Goal: Task Accomplishment & Management: Use online tool/utility

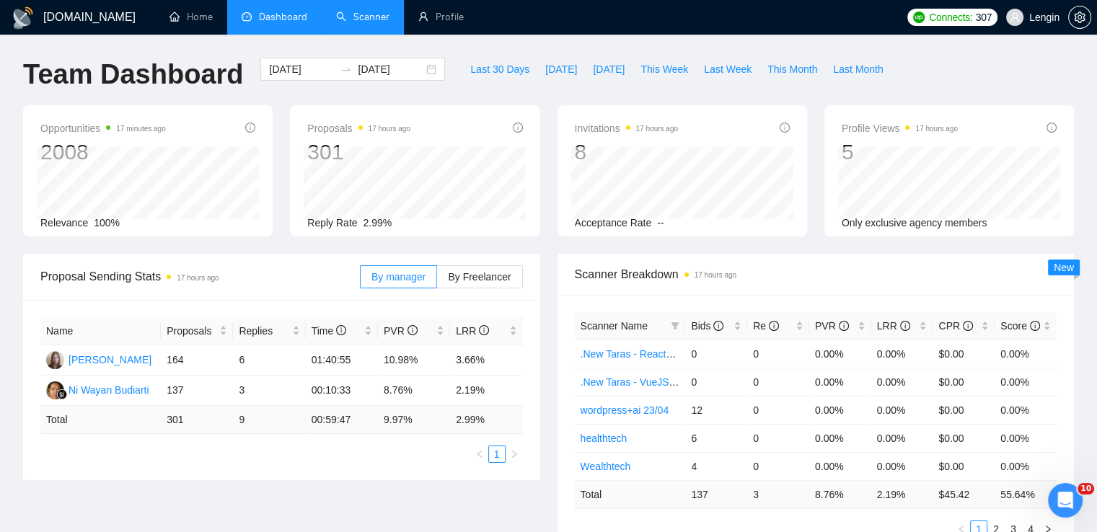
click at [360, 22] on link "Scanner" at bounding box center [362, 17] width 53 height 12
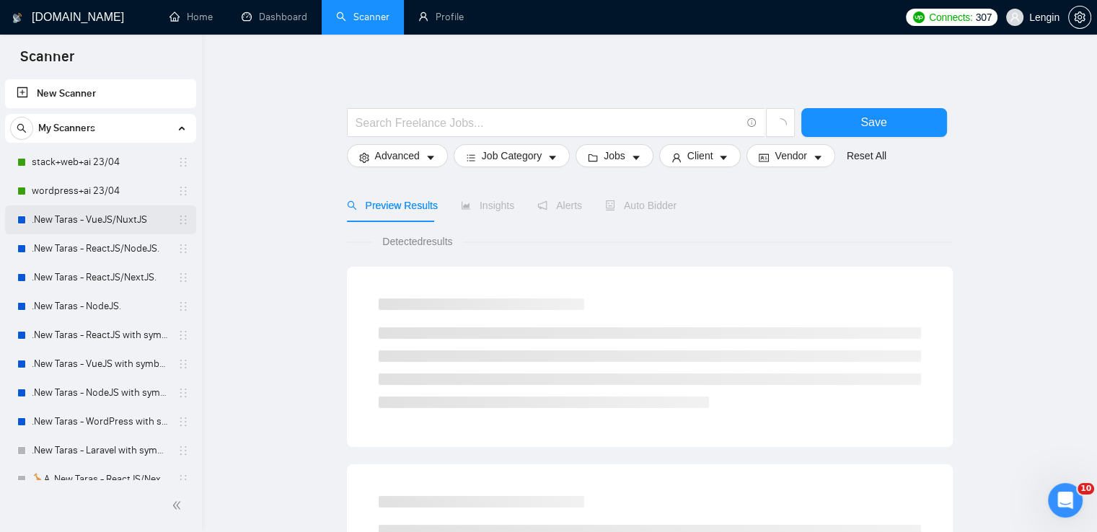
click at [75, 220] on link ".New Taras - VueJS/NuxtJS" at bounding box center [100, 219] width 137 height 29
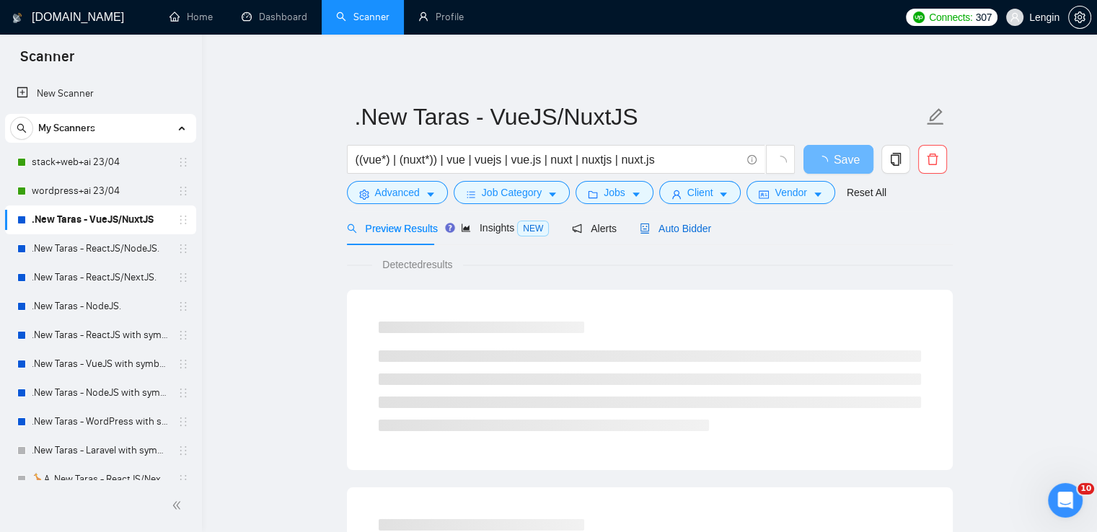
click at [676, 232] on span "Auto Bidder" at bounding box center [675, 229] width 71 height 12
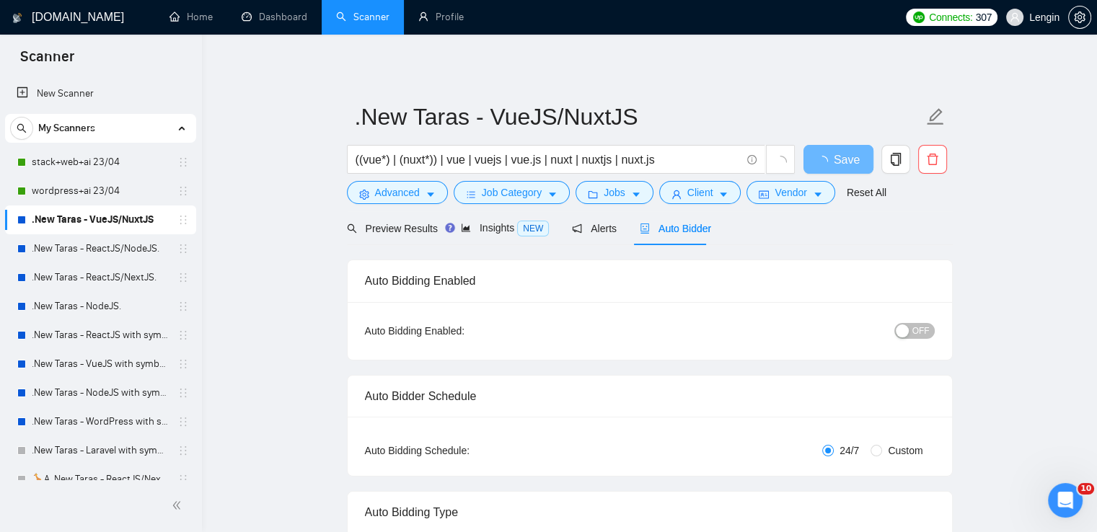
radio input "false"
radio input "true"
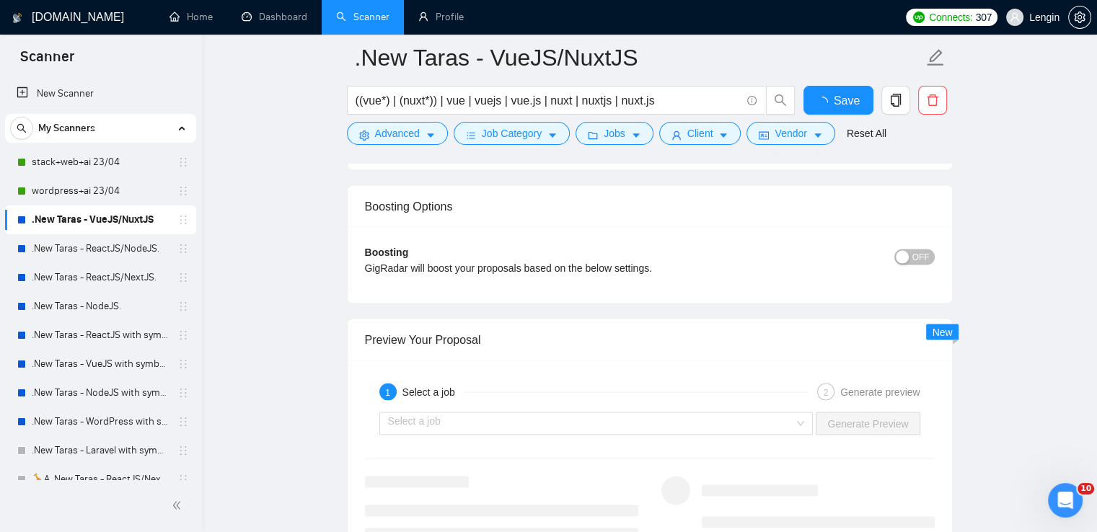
scroll to position [2989, 0]
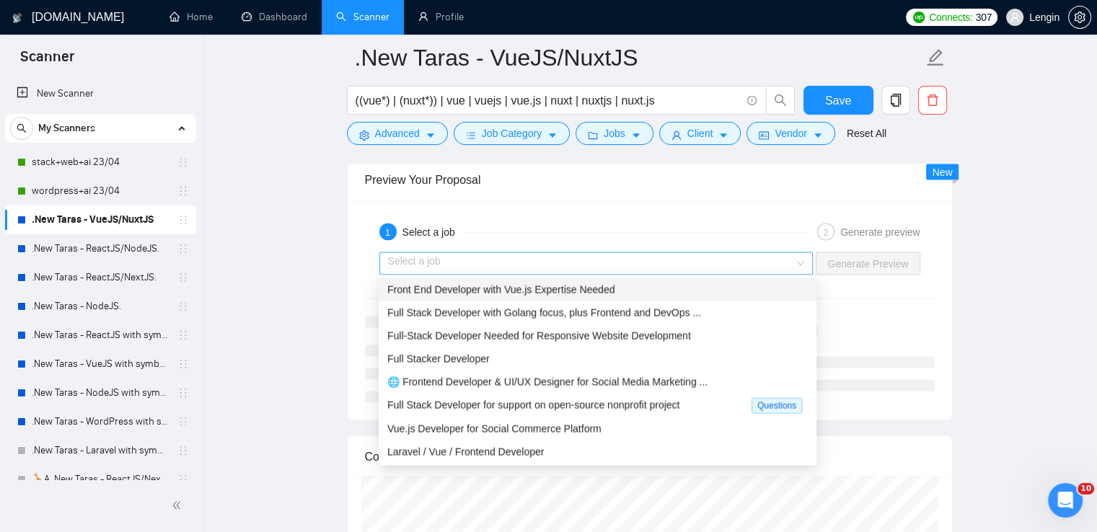
click at [808, 260] on div "Select a job" at bounding box center [596, 263] width 434 height 23
click at [676, 286] on div "Front End Developer with Vue.js Expertise Needed" at bounding box center [597, 290] width 420 height 16
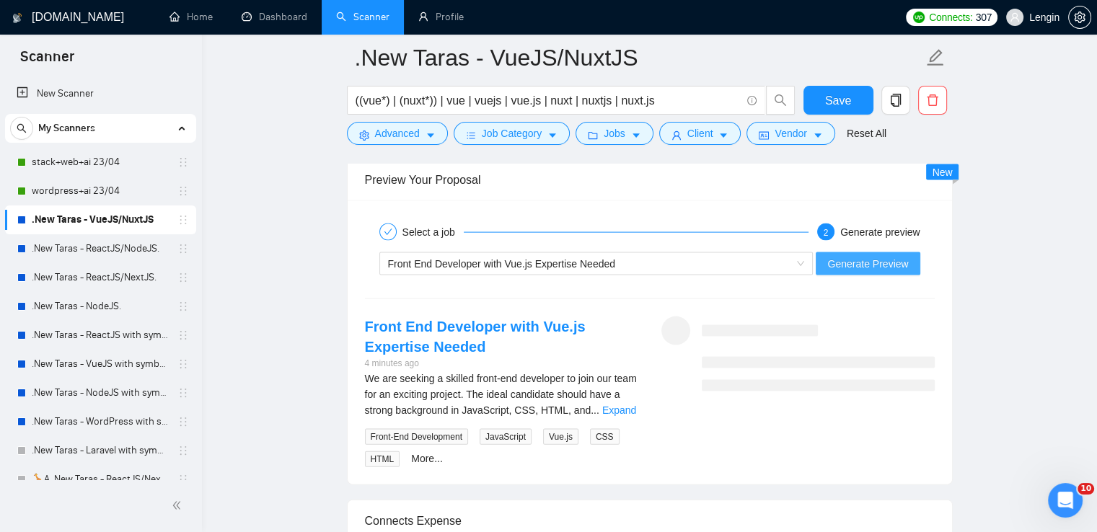
click at [865, 261] on span "Generate Preview" at bounding box center [867, 264] width 81 height 16
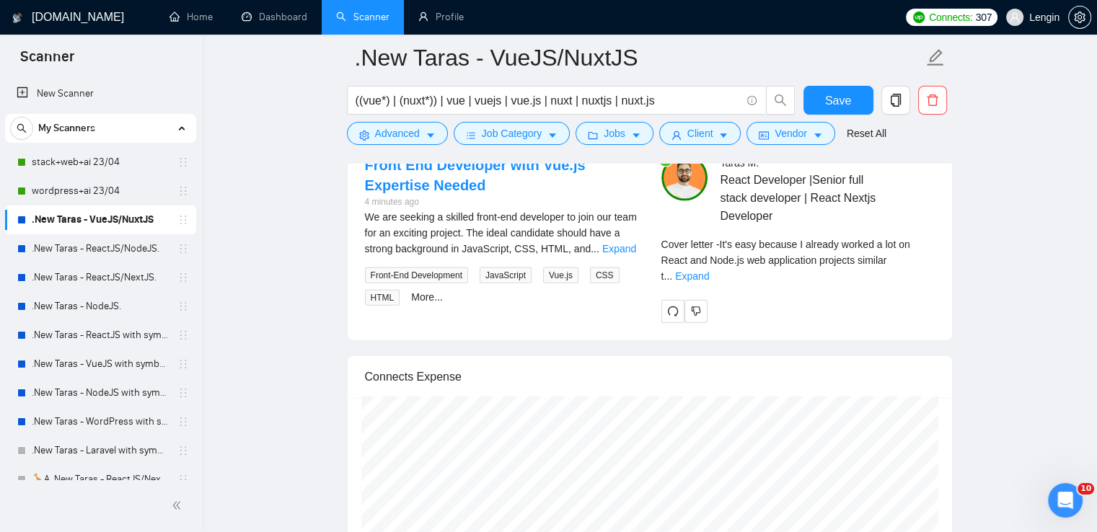
scroll to position [3152, 0]
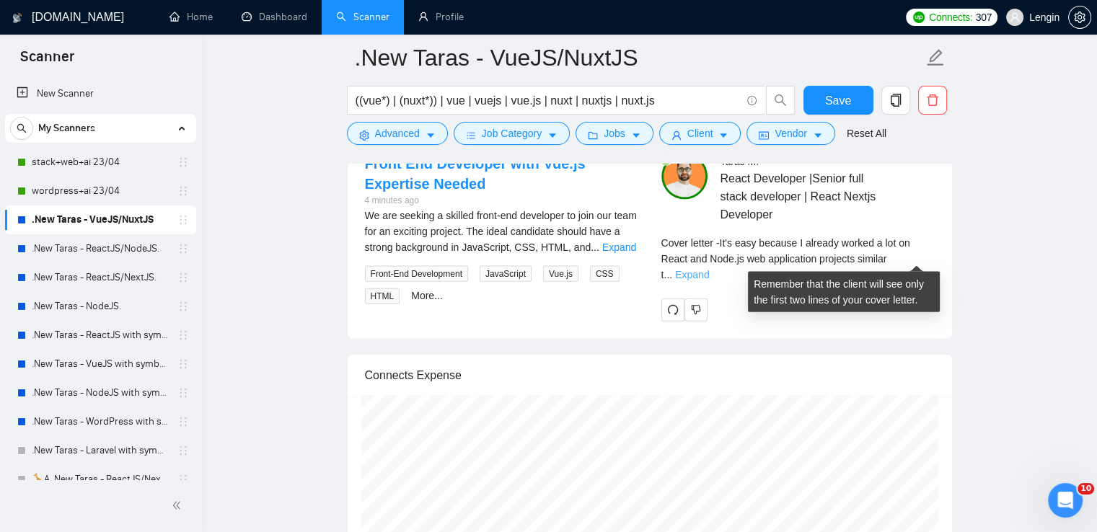
click at [709, 269] on link "Expand" at bounding box center [692, 275] width 34 height 12
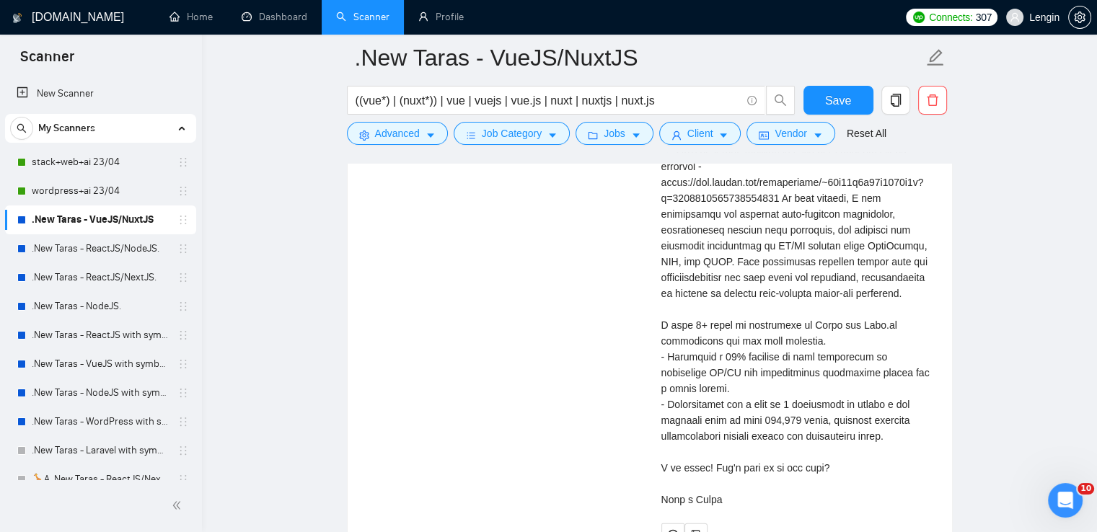
scroll to position [3368, 0]
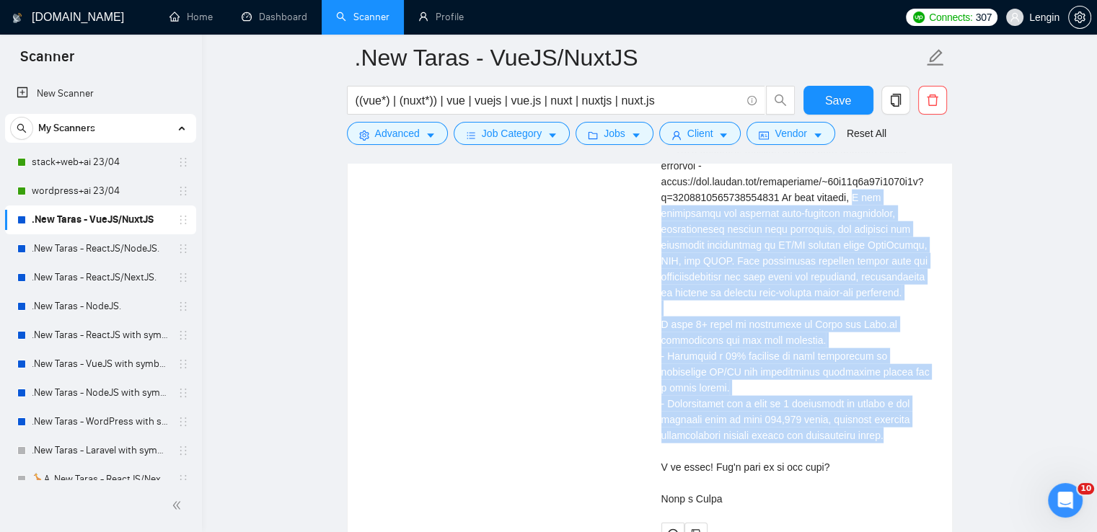
drag, startPoint x: 911, startPoint y: 430, endPoint x: 851, endPoint y: 195, distance: 242.5
click at [851, 195] on div "Cover letter" at bounding box center [797, 269] width 273 height 476
copy div "was responsible for creating user-friendly interfaces, collaborating closely wi…"
click at [125, 246] on link ".New Taras - ReactJS/NodeJS." at bounding box center [100, 248] width 137 height 29
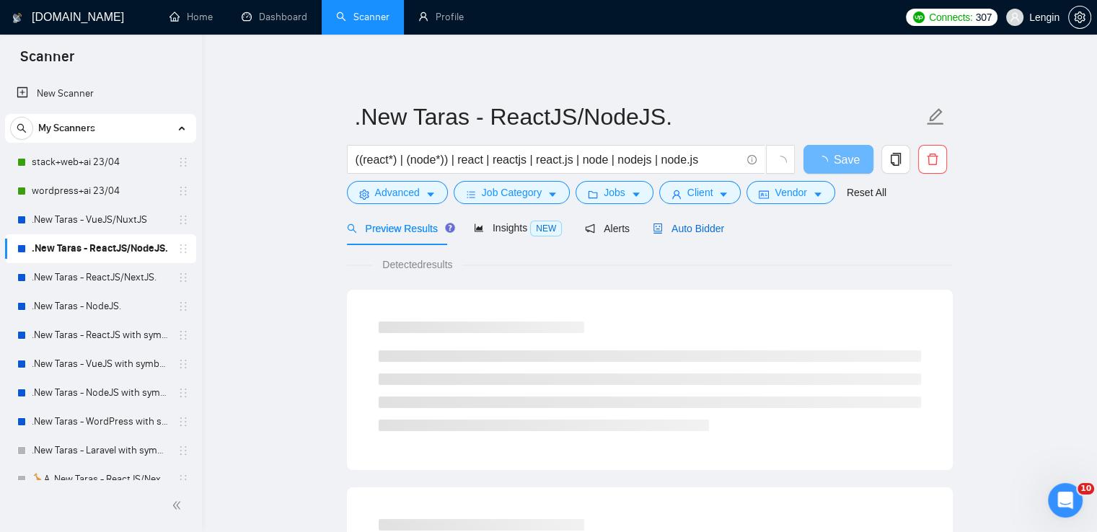
click at [703, 229] on span "Auto Bidder" at bounding box center [687, 229] width 71 height 12
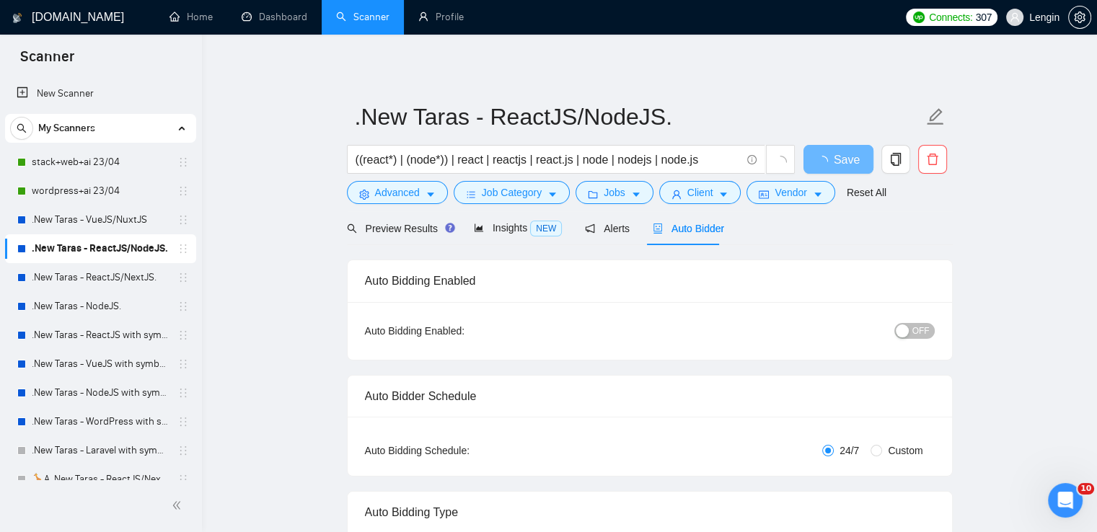
radio input "false"
radio input "true"
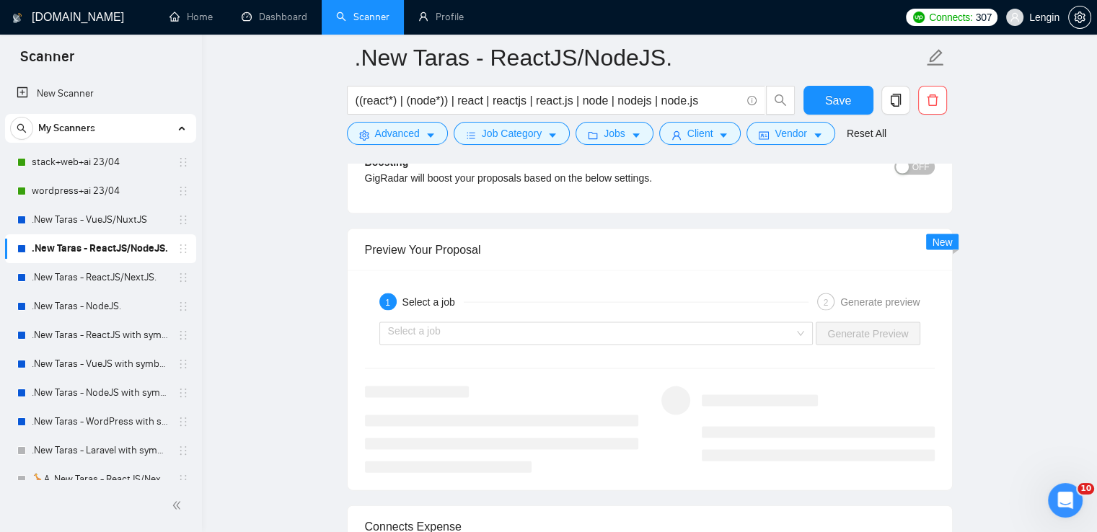
scroll to position [3045, 0]
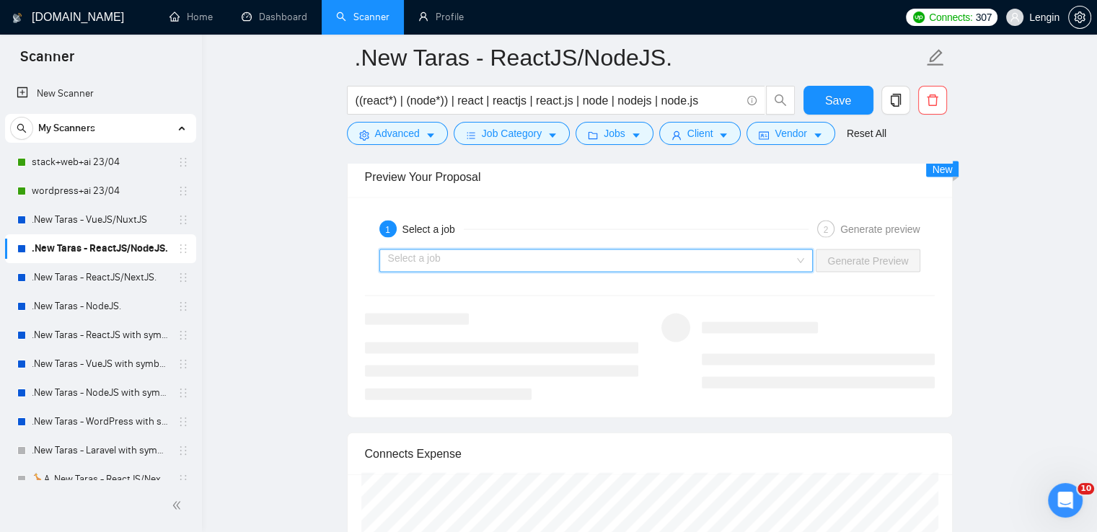
click at [793, 254] on input "search" at bounding box center [591, 261] width 407 height 22
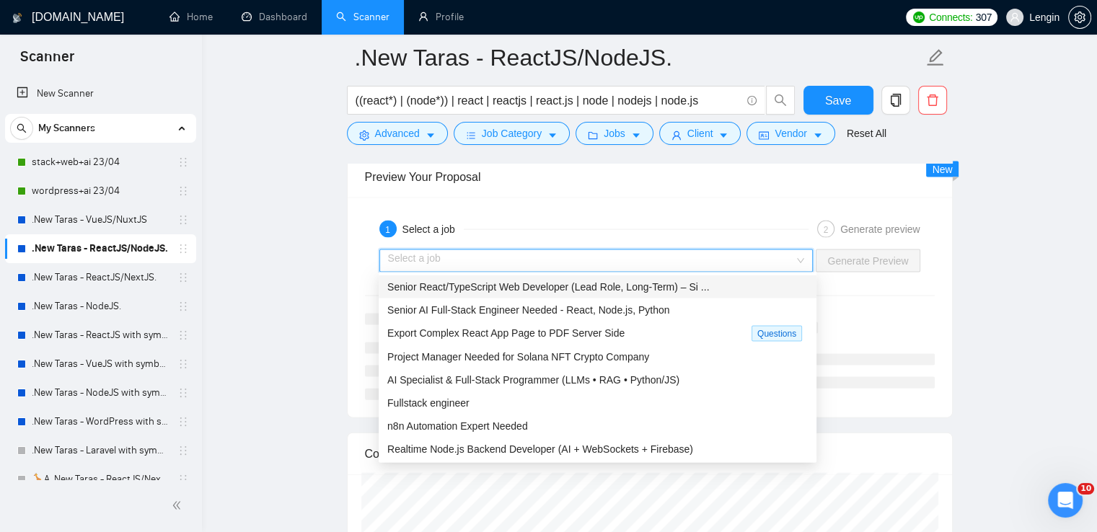
click at [668, 281] on span "Senior React/TypeScript Web Developer (Lead Role, Long-Term) – Si ..." at bounding box center [548, 287] width 322 height 12
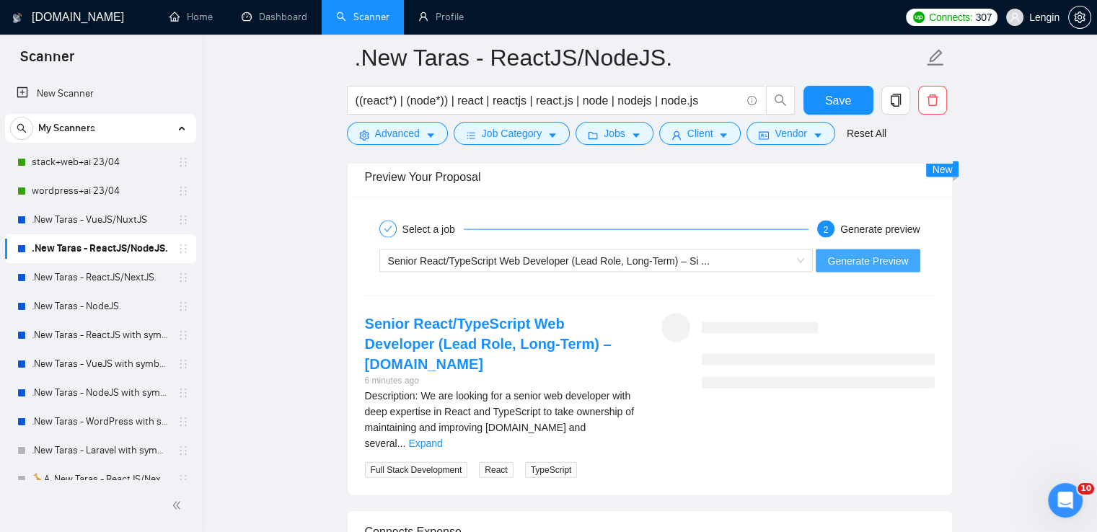
click at [857, 255] on span "Generate Preview" at bounding box center [867, 261] width 81 height 16
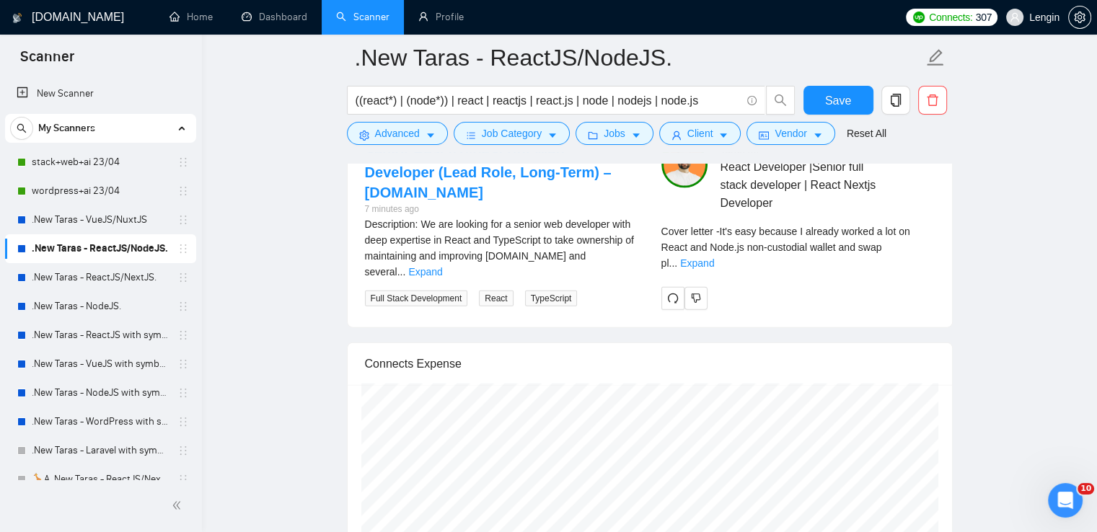
scroll to position [3218, 0]
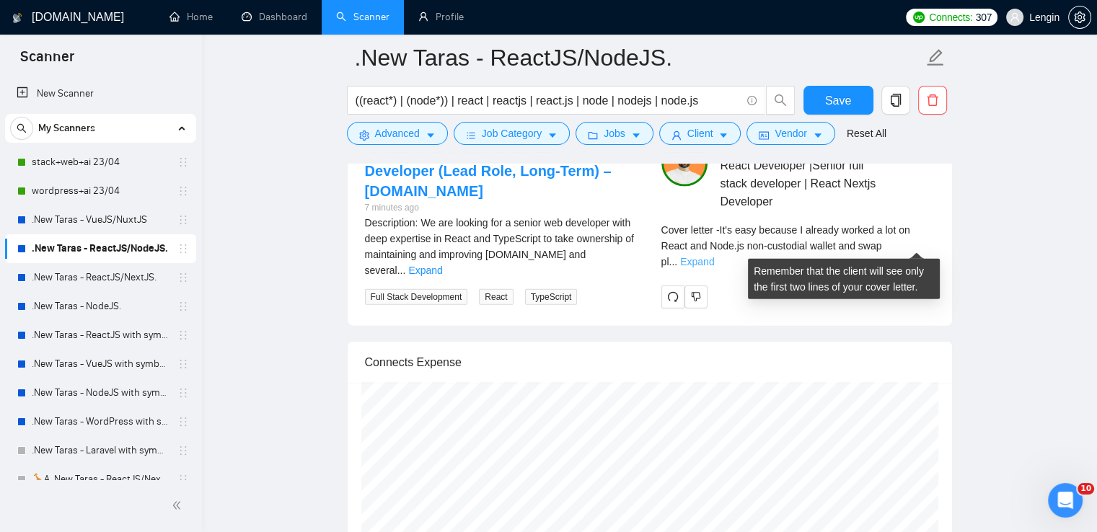
click at [714, 256] on link "Expand" at bounding box center [697, 262] width 34 height 12
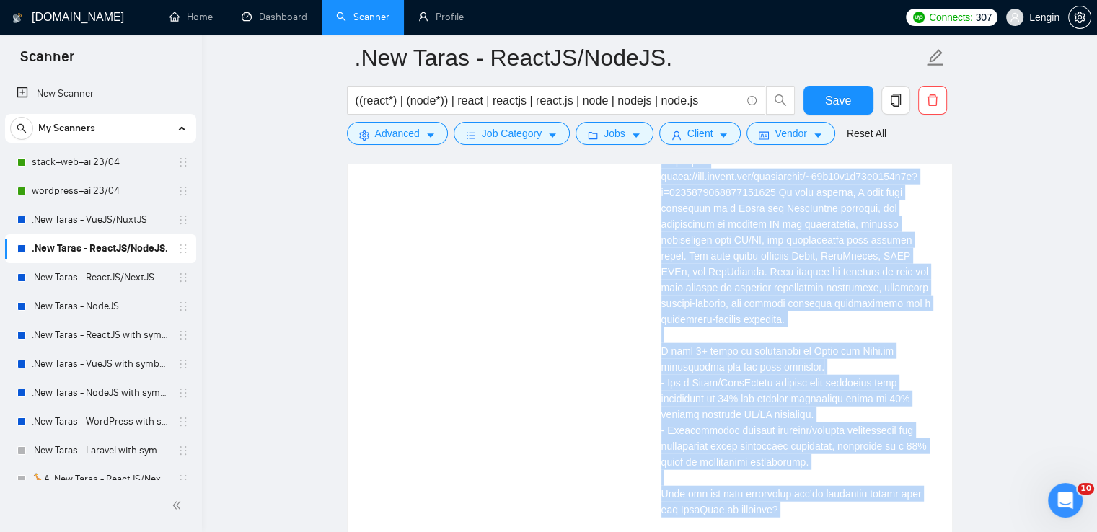
scroll to position [3560, 0]
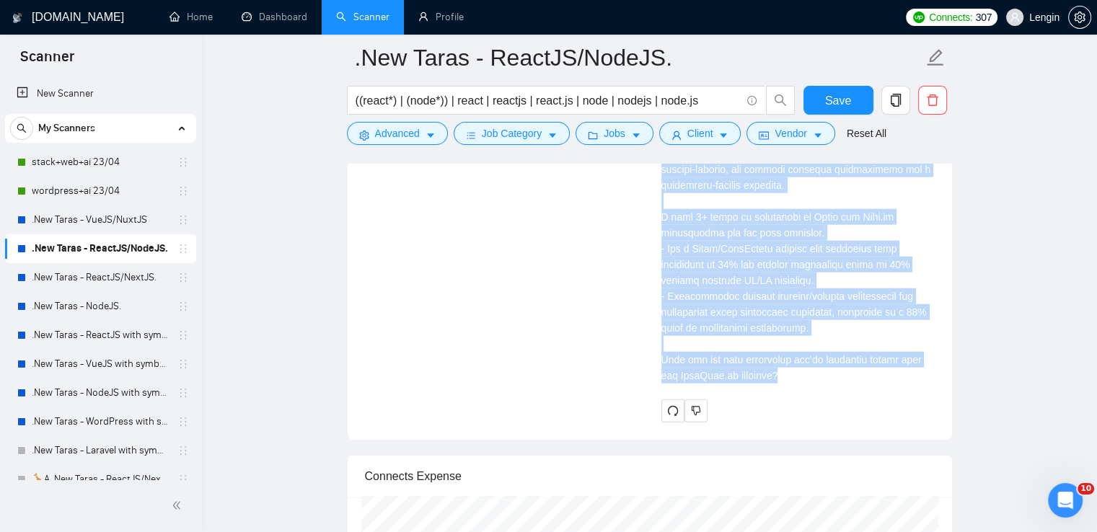
drag, startPoint x: 653, startPoint y: 221, endPoint x: 793, endPoint y: 369, distance: 204.0
click at [793, 369] on div "[PERSON_NAME] React Developer |Senior full stack developer | React Nextjs Devel…" at bounding box center [798, 111] width 296 height 624
copy div "📍 Lo'i dolorsit, ametcons ad elits doei-tempor incidi utlabore - etdol://mag.al…"
click at [743, 280] on div "Cover letter" at bounding box center [797, 138] width 273 height 492
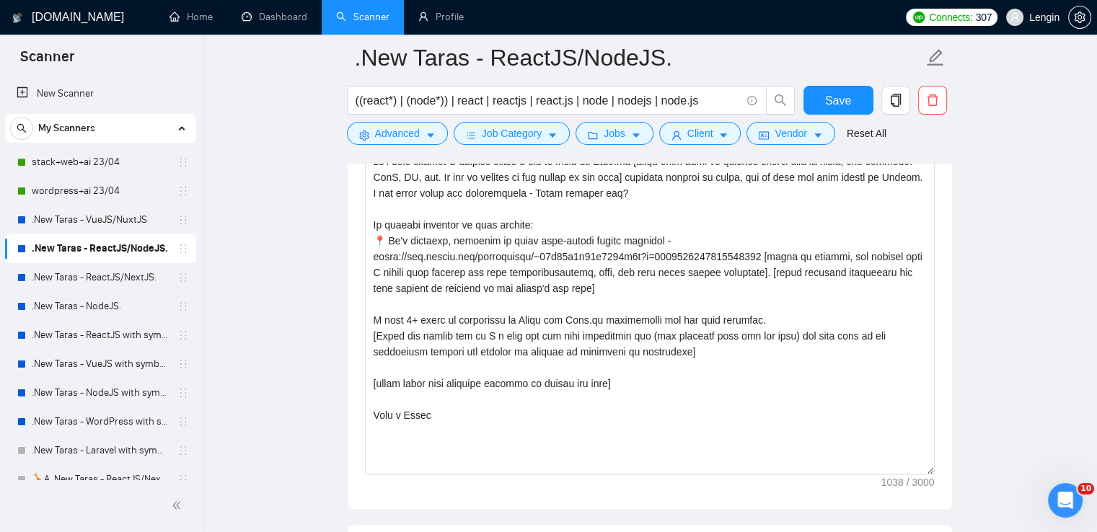
scroll to position [1776, 0]
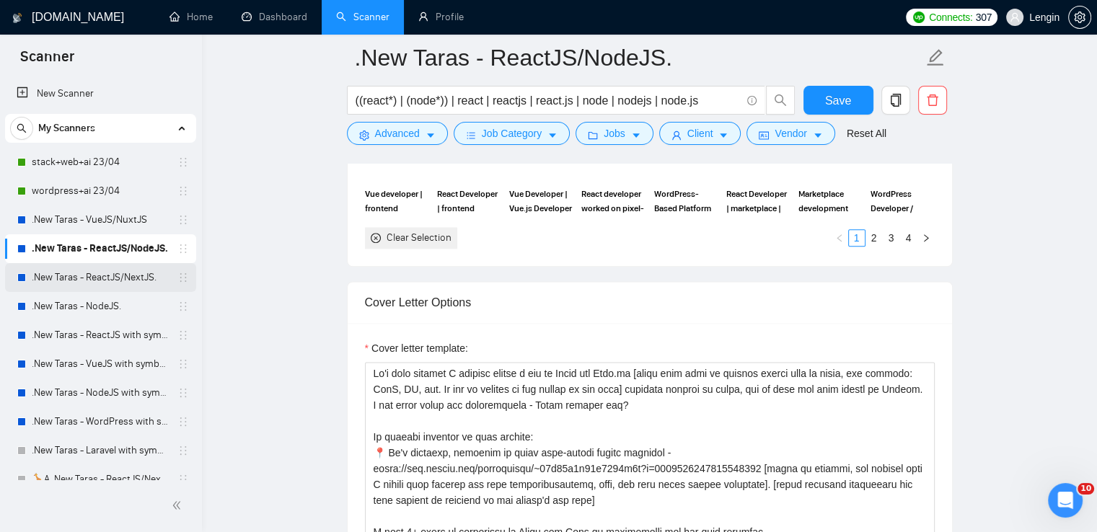
click at [124, 275] on link ".New Taras - ReactJS/NextJS." at bounding box center [100, 277] width 137 height 29
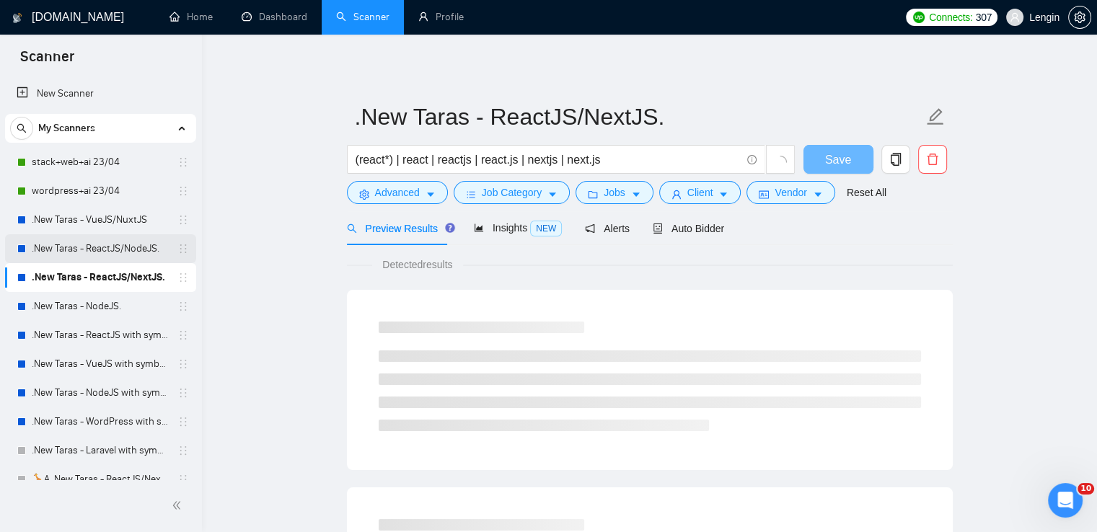
click at [82, 252] on link ".New Taras - ReactJS/NodeJS." at bounding box center [100, 248] width 137 height 29
